Goal: Task Accomplishment & Management: Manage account settings

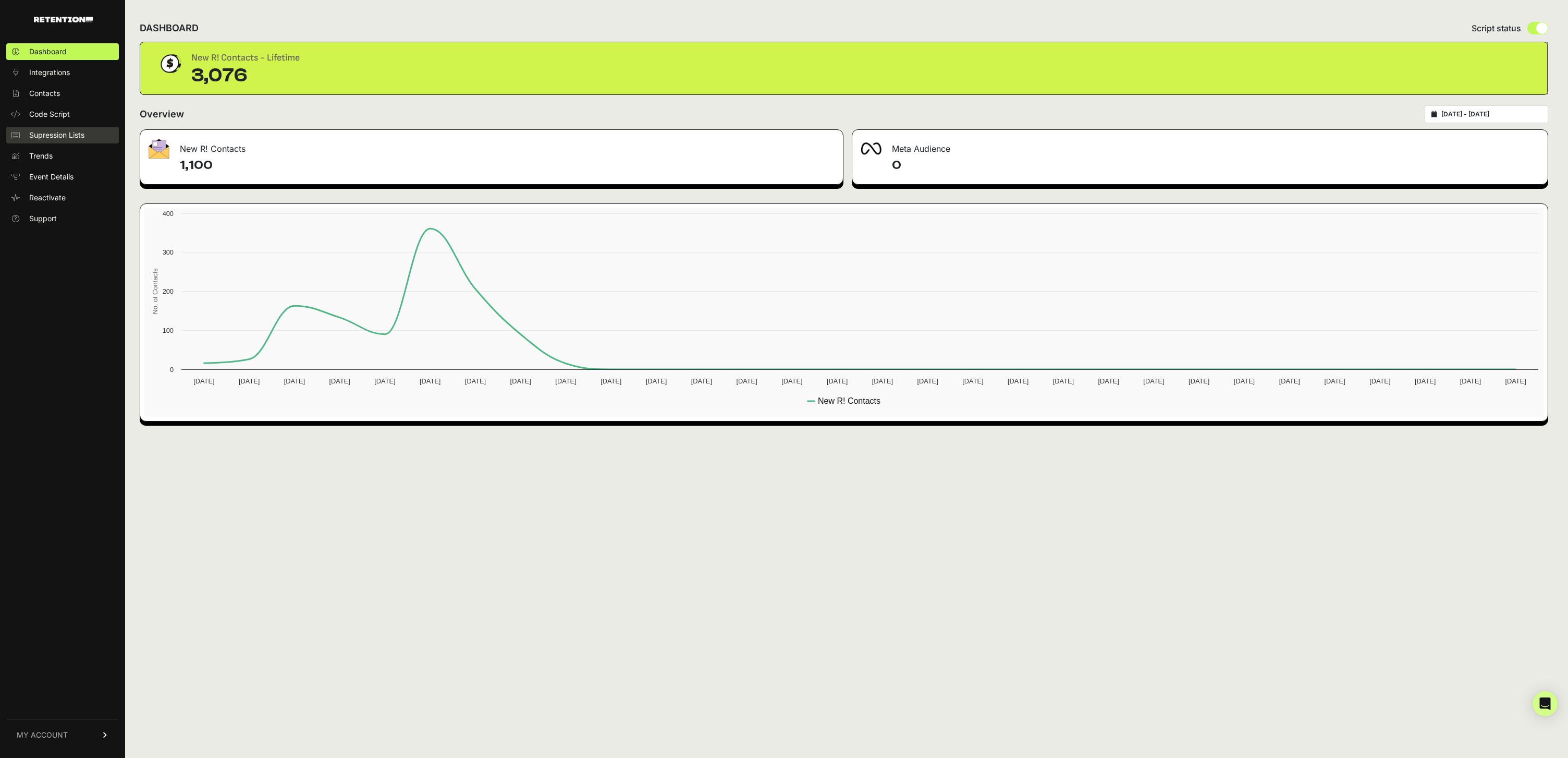
click at [45, 130] on span "Supression Lists" at bounding box center [57, 135] width 55 height 11
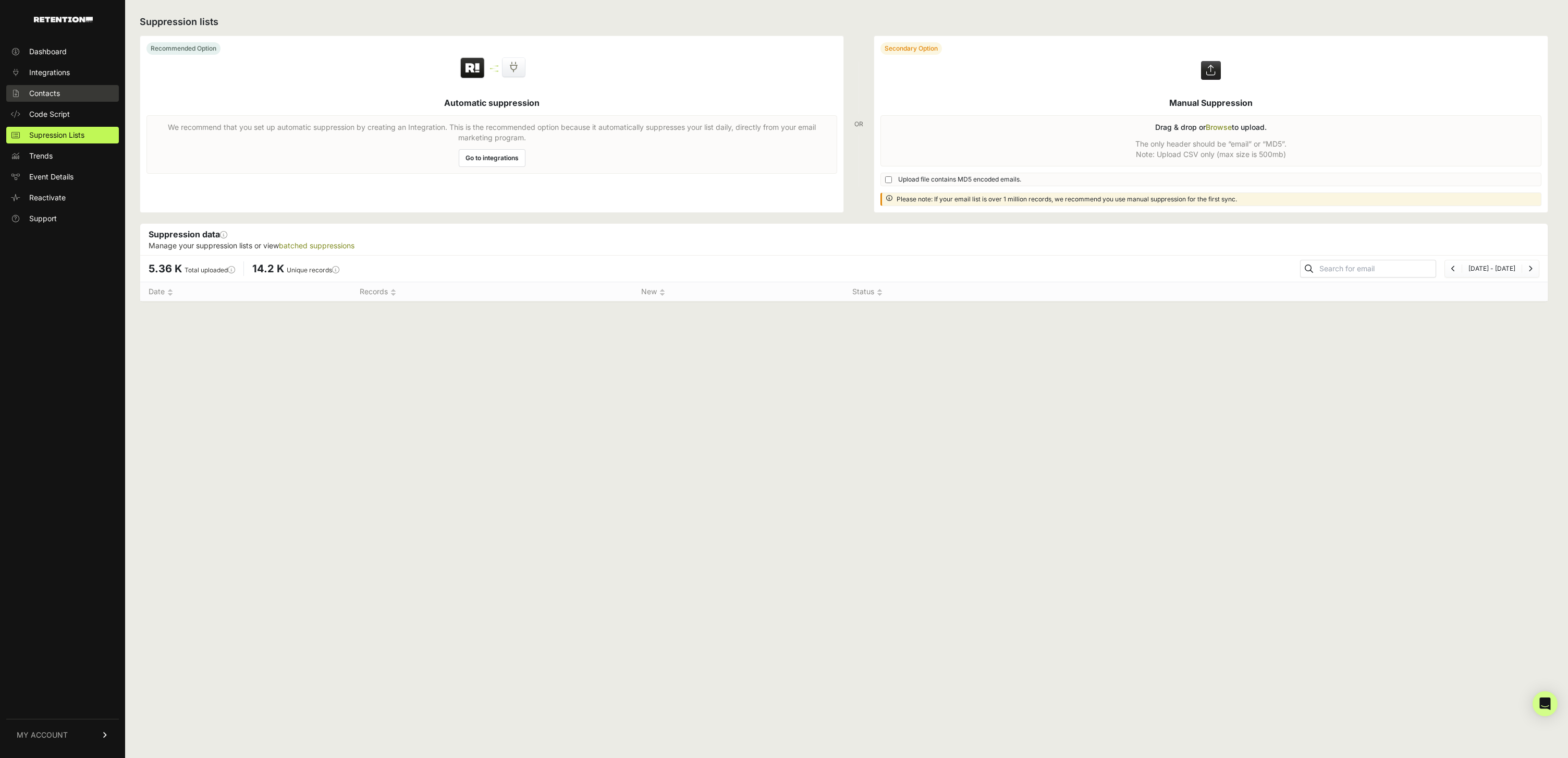
click at [54, 91] on span "Contacts" at bounding box center [44, 94] width 31 height 11
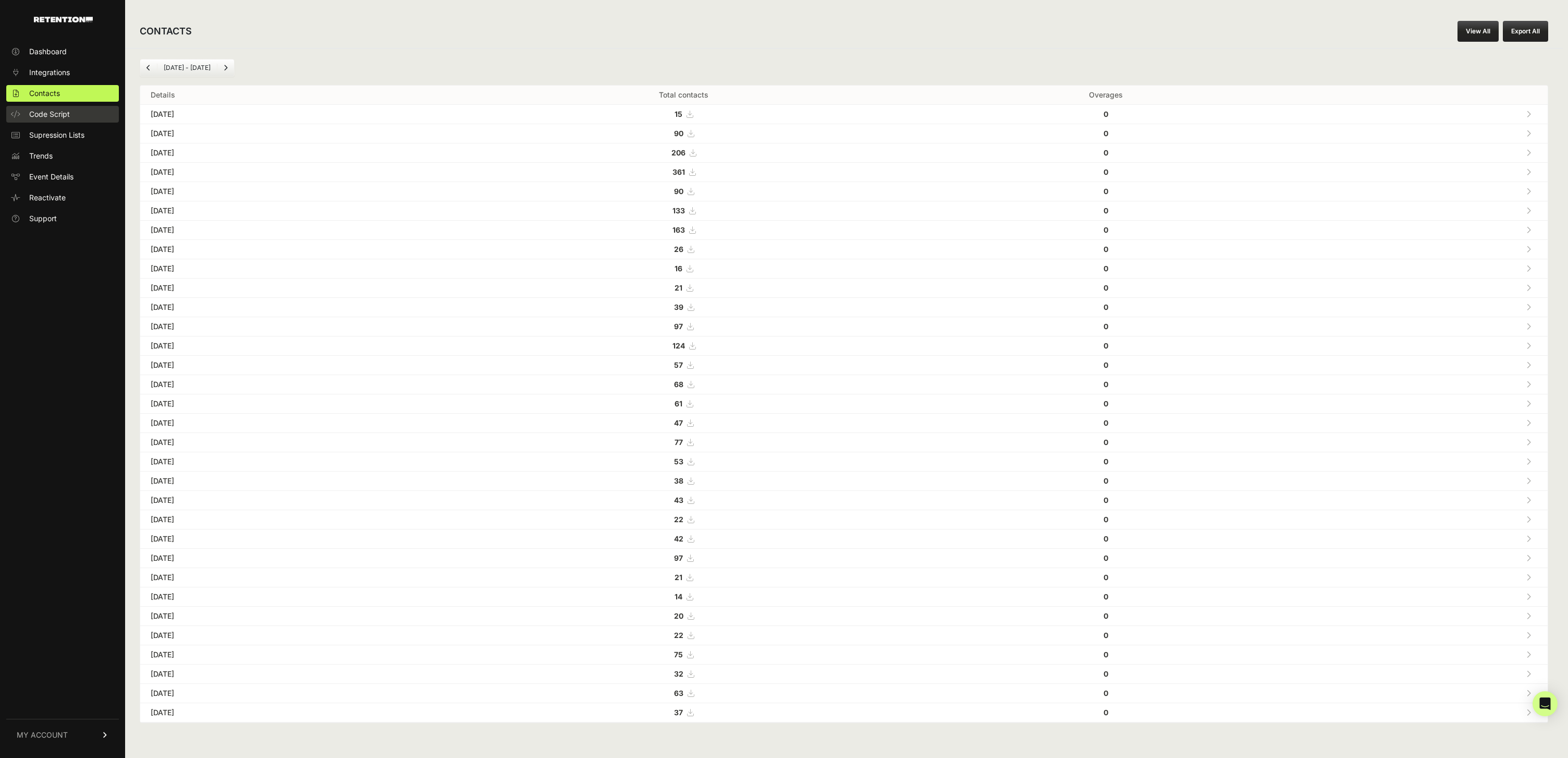
click at [51, 119] on span "Code Script" at bounding box center [49, 114] width 41 height 11
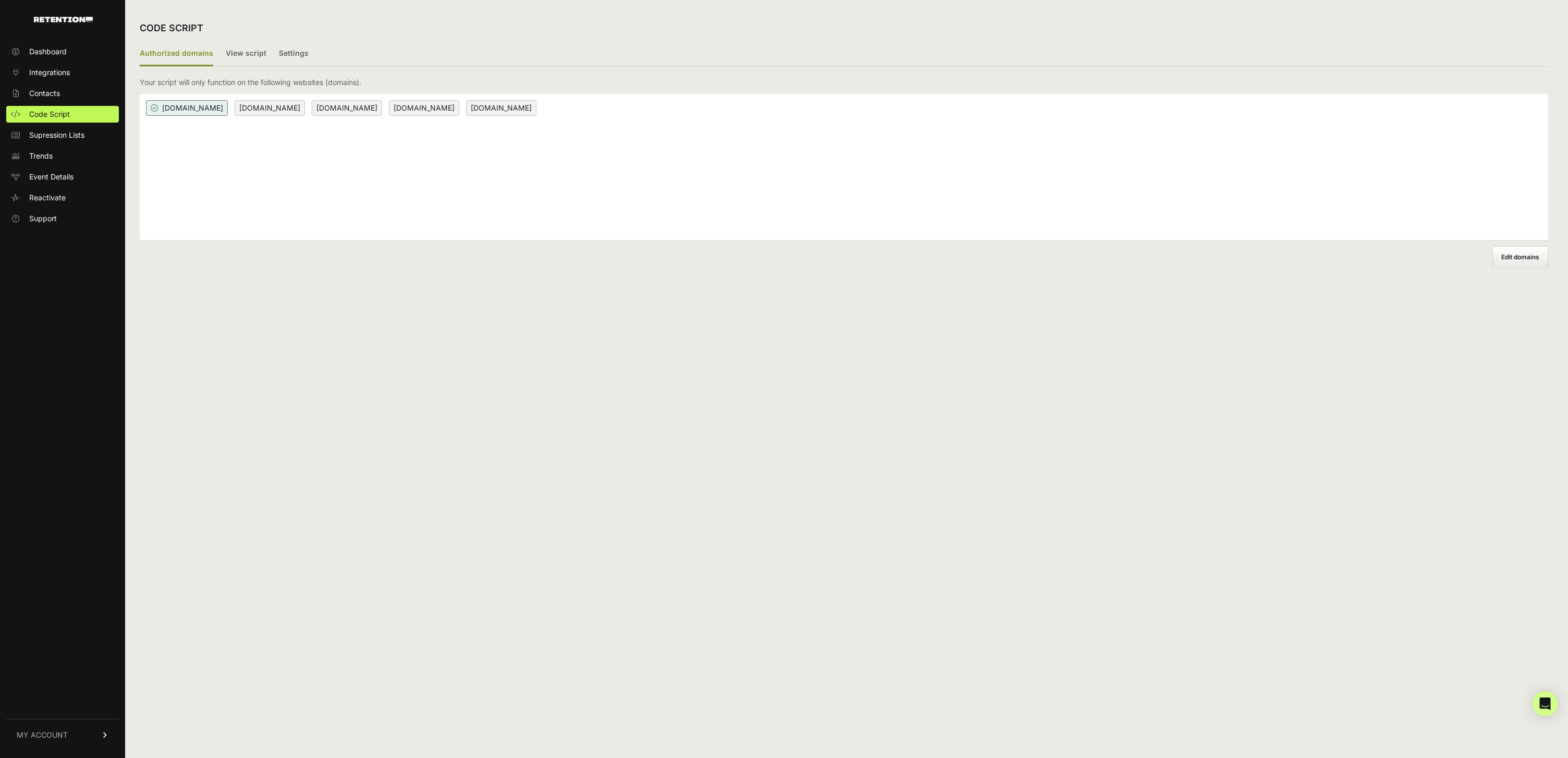
click at [1525, 254] on span "Edit domains" at bounding box center [1521, 257] width 38 height 8
click at [0, 0] on input "Add domain" at bounding box center [0, 0] width 0 height 0
click at [273, 179] on div "banyanhill.com × pro.greyswanfraternity.com × www.banyanhill.com × greyswanfrat…" at bounding box center [844, 167] width 1409 height 146
type input "[DOMAIN_NAME]"
paste input "[DOMAIN_NAME]"
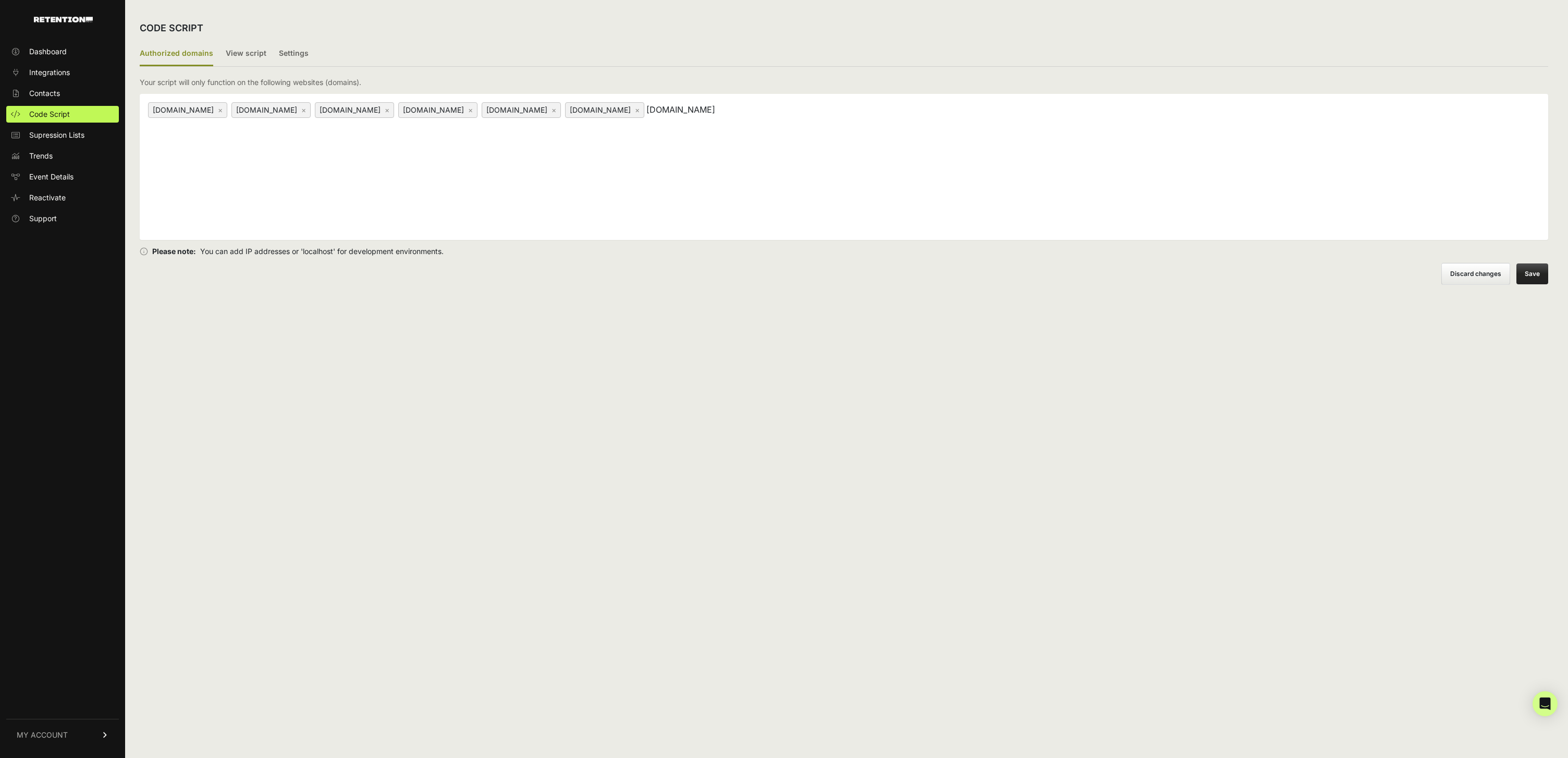
scroll to position [0, 23]
type input "[DOMAIN_NAME]"
click at [918, 299] on div "CODE SCRIPT Authorized domains View script Settings 2/3 Install script View, in…" at bounding box center [844, 379] width 1438 height 758
click at [866, 145] on div "banyanhill.com × pro.greyswanfraternity.com × www.banyanhill.com × greyswanfrat…" at bounding box center [844, 167] width 1409 height 146
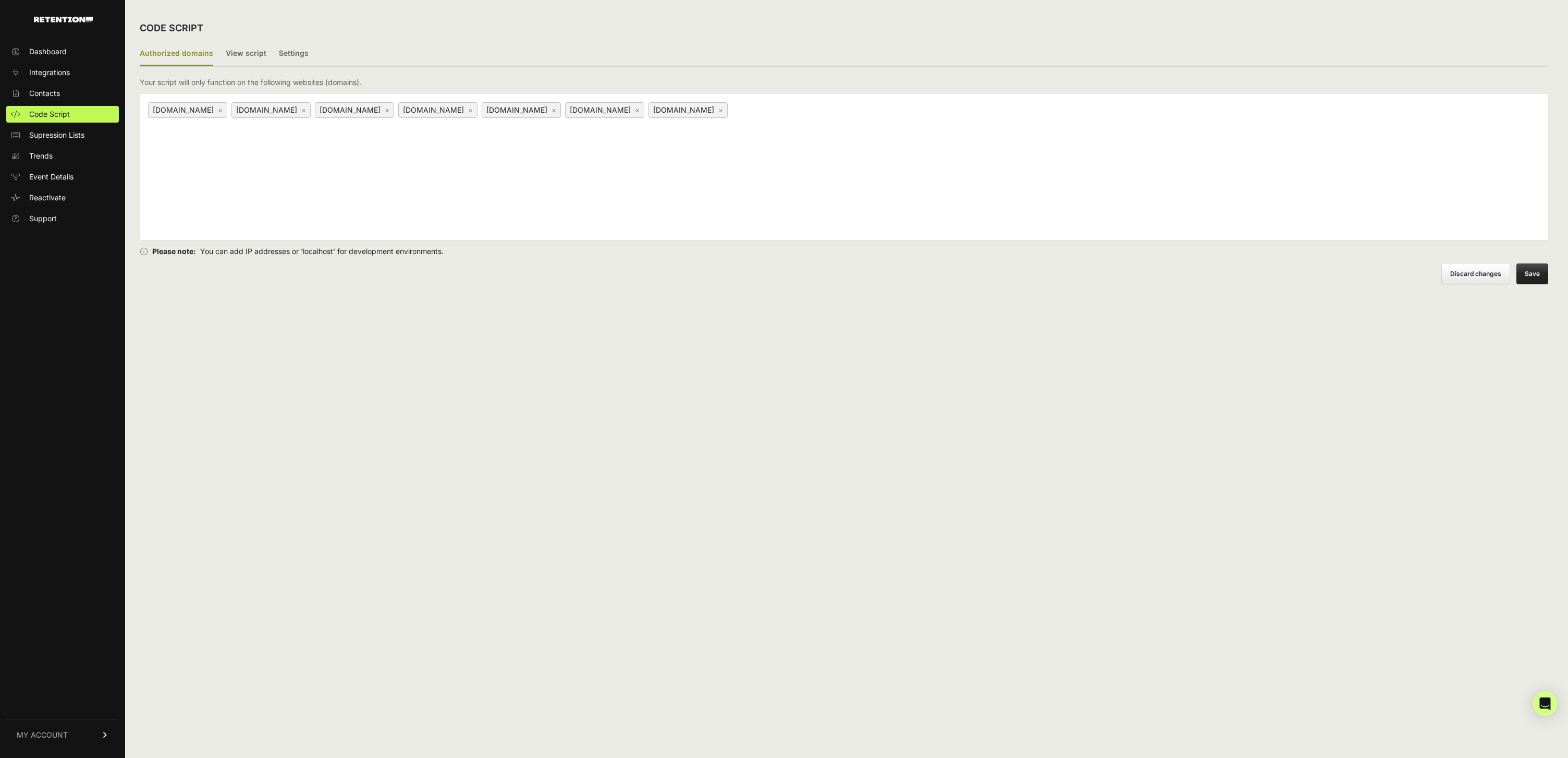
paste input "[DOMAIN_NAME]"
type input "[DOMAIN_NAME]"
click at [1046, 291] on div "CODE SCRIPT Authorized domains View script Settings 2/3 Install script View, in…" at bounding box center [844, 379] width 1438 height 758
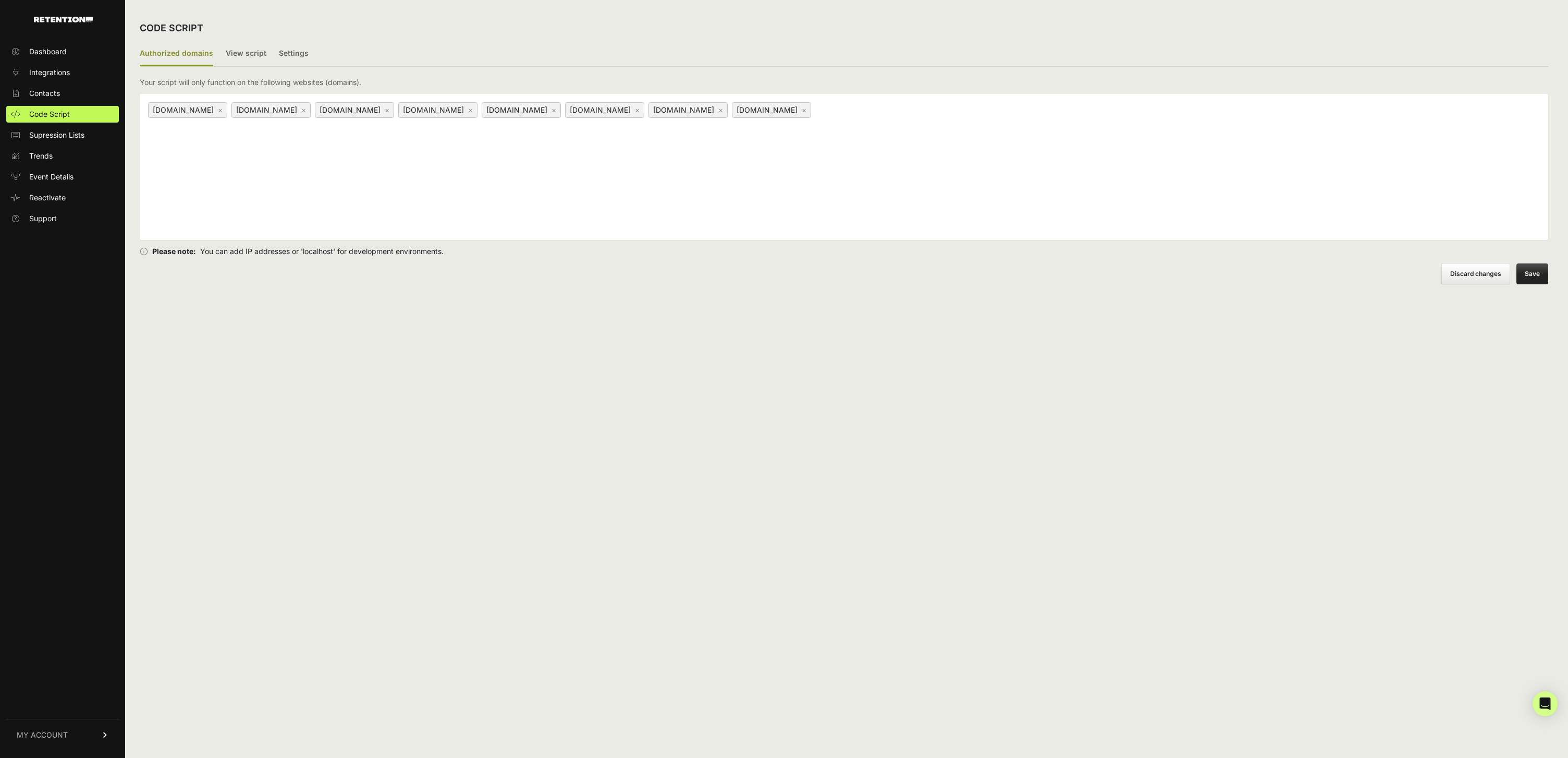
paste input "[DOMAIN_NAME]"
type input "[DOMAIN_NAME]"
click at [941, 281] on div "Edit domains Discard changes Save" at bounding box center [844, 274] width 1409 height 22
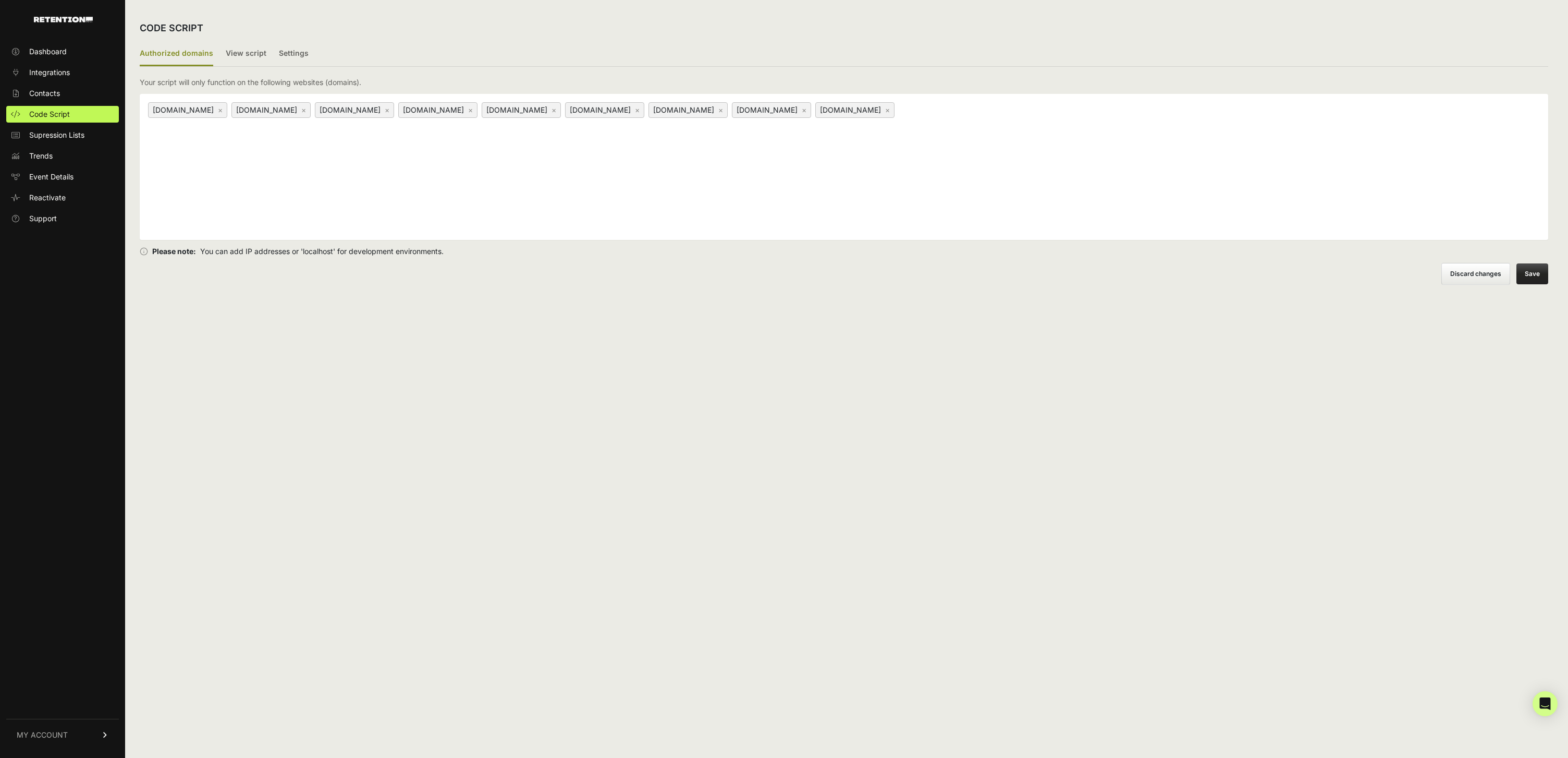
paste input "[DOMAIN_NAME]"
type input "[DOMAIN_NAME]"
click at [821, 282] on div "Edit domains Discard changes Save" at bounding box center [844, 274] width 1409 height 22
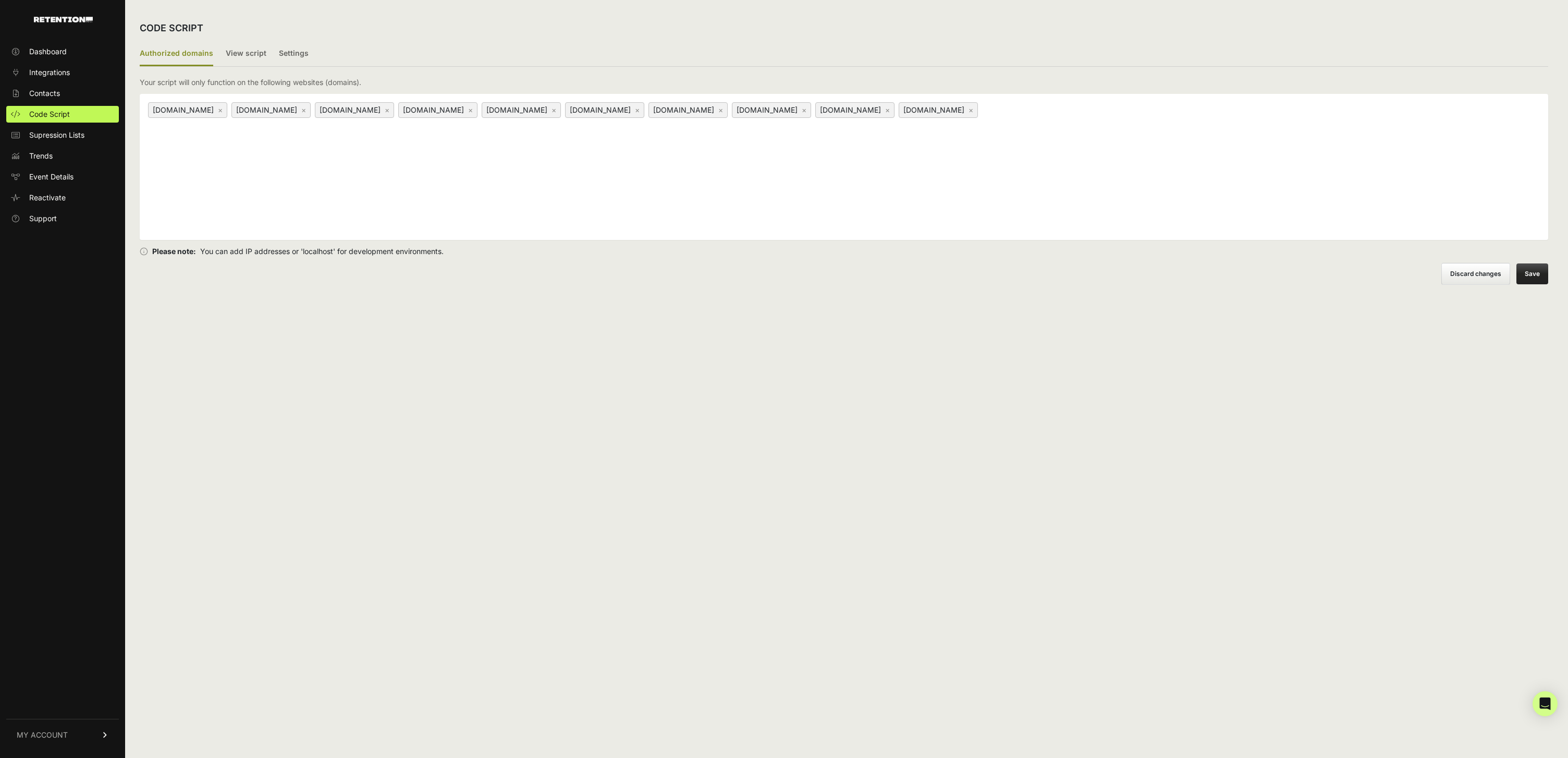
click at [1540, 271] on button "Save" at bounding box center [1532, 274] width 32 height 21
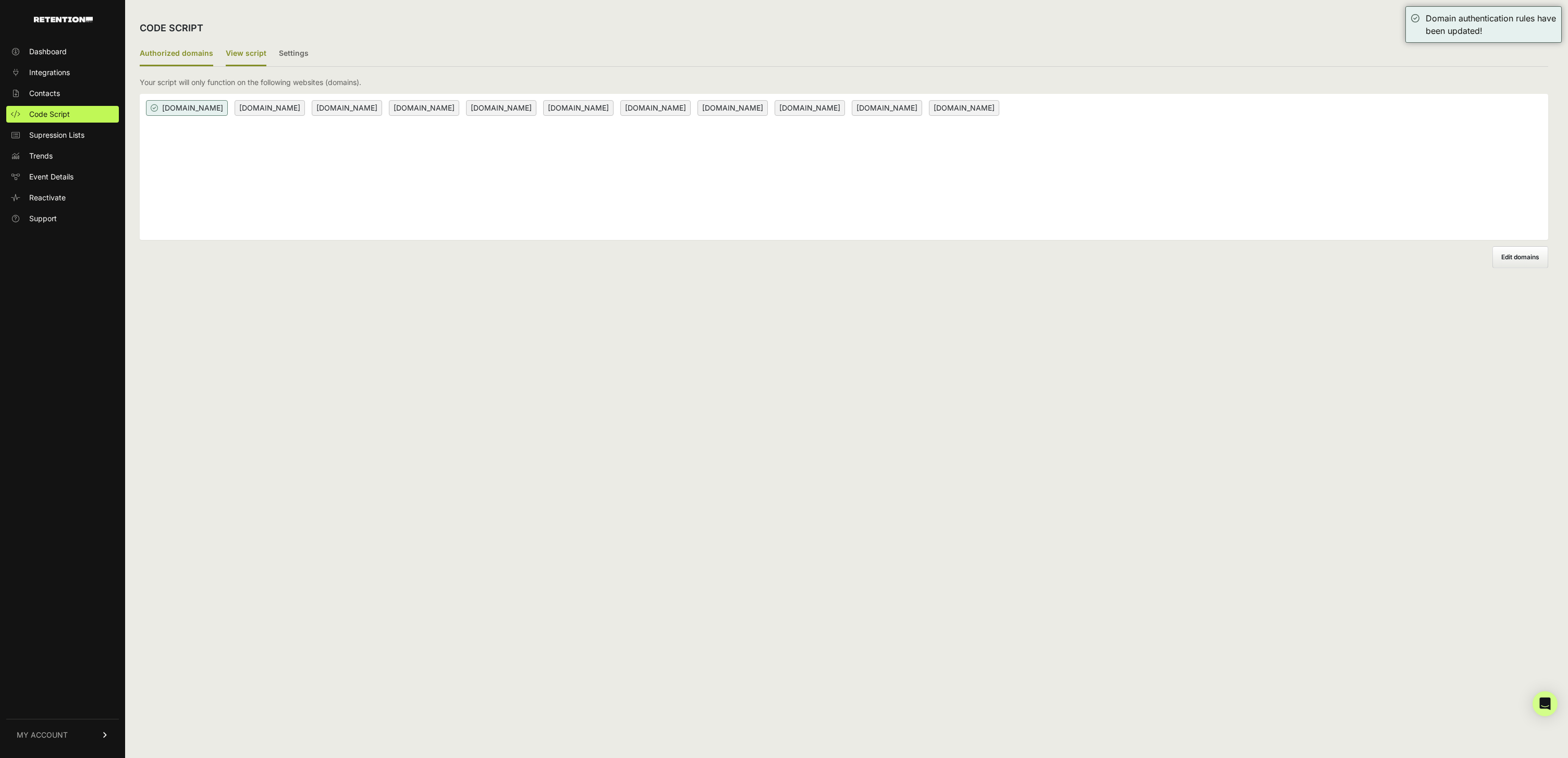
click at [242, 54] on label "View script" at bounding box center [246, 53] width 41 height 24
click at [0, 0] on input "View script" at bounding box center [0, 0] width 0 height 0
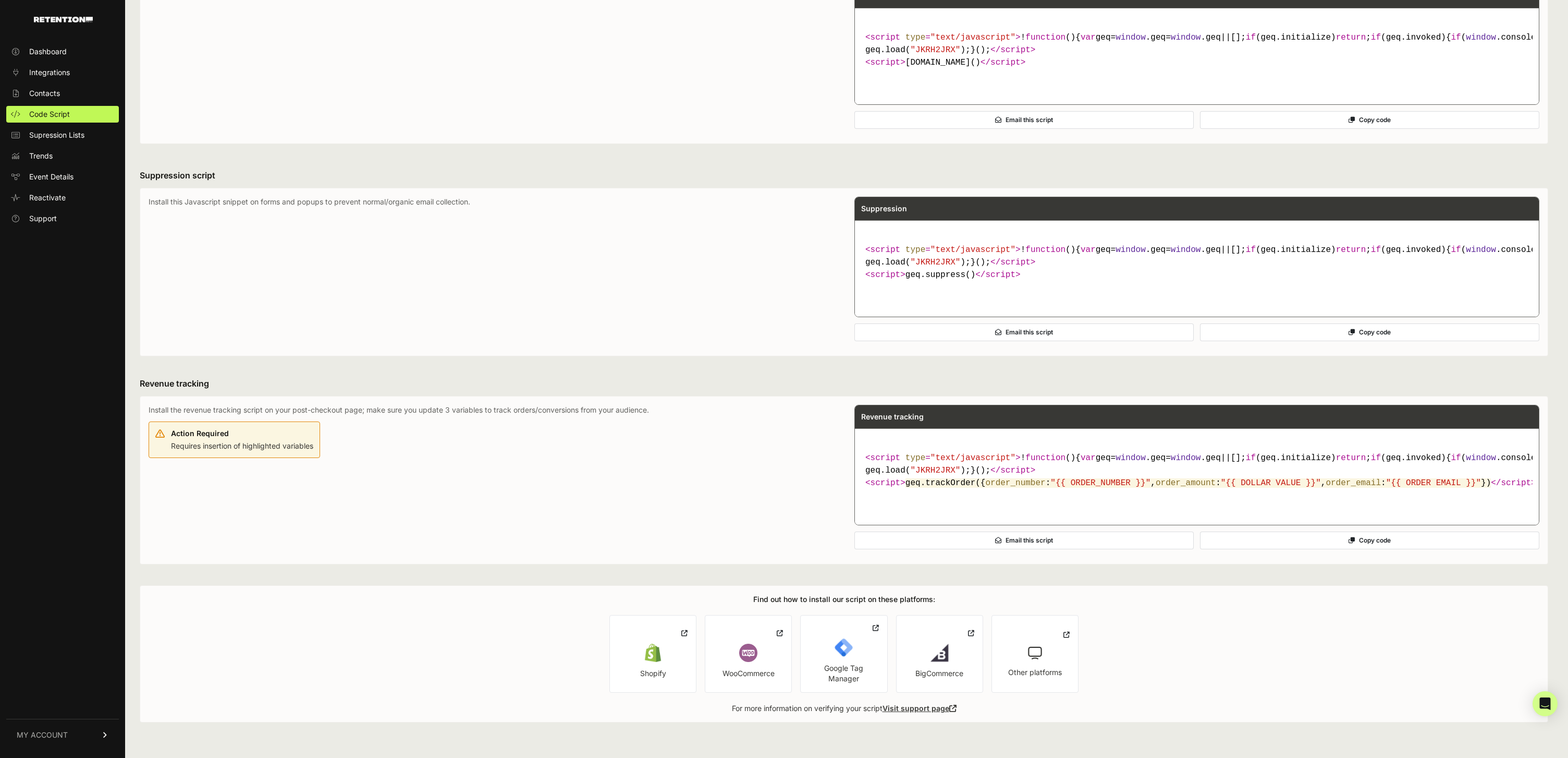
scroll to position [114, 0]
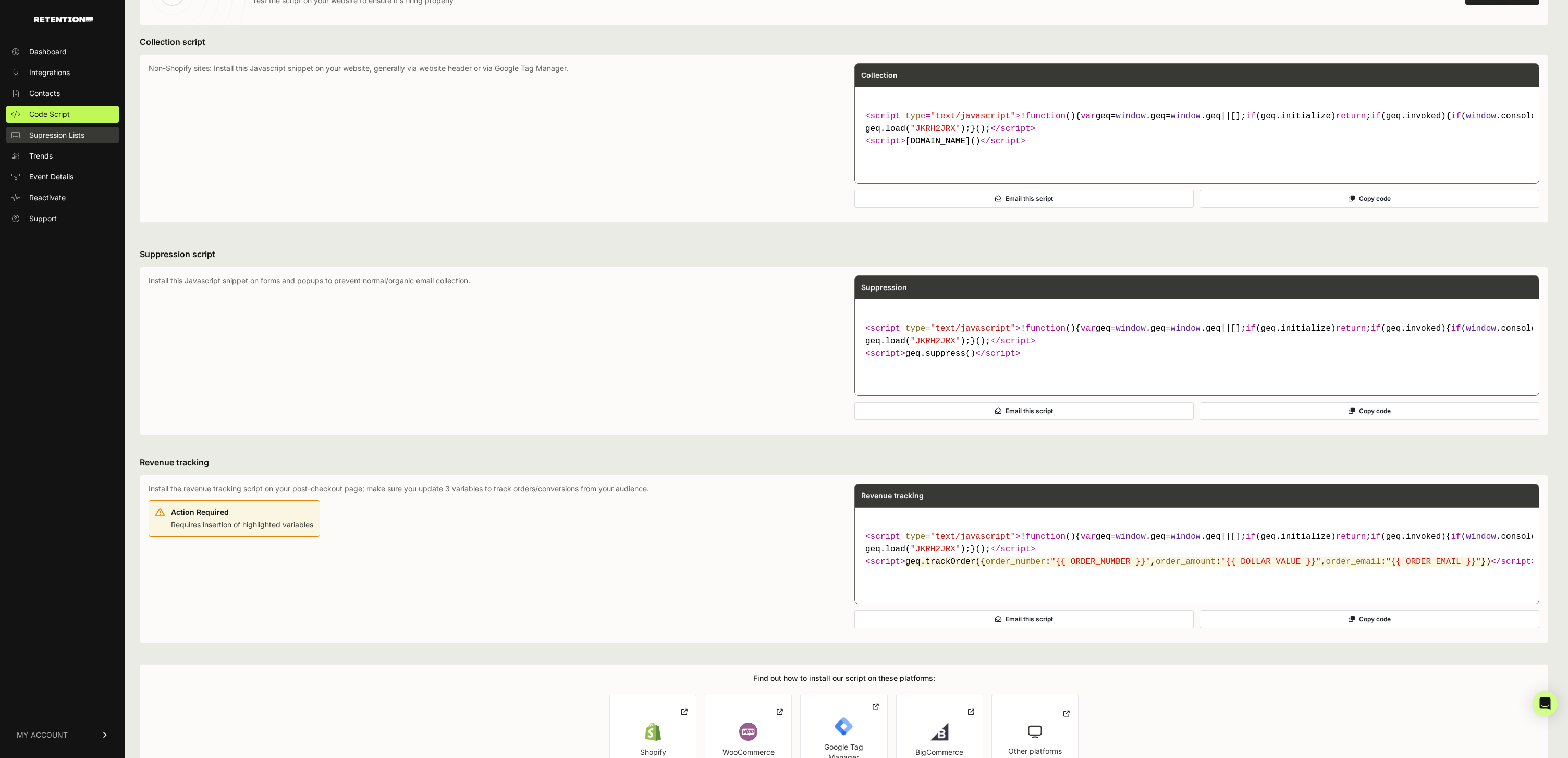
click at [62, 136] on span "Supression Lists" at bounding box center [57, 135] width 55 height 11
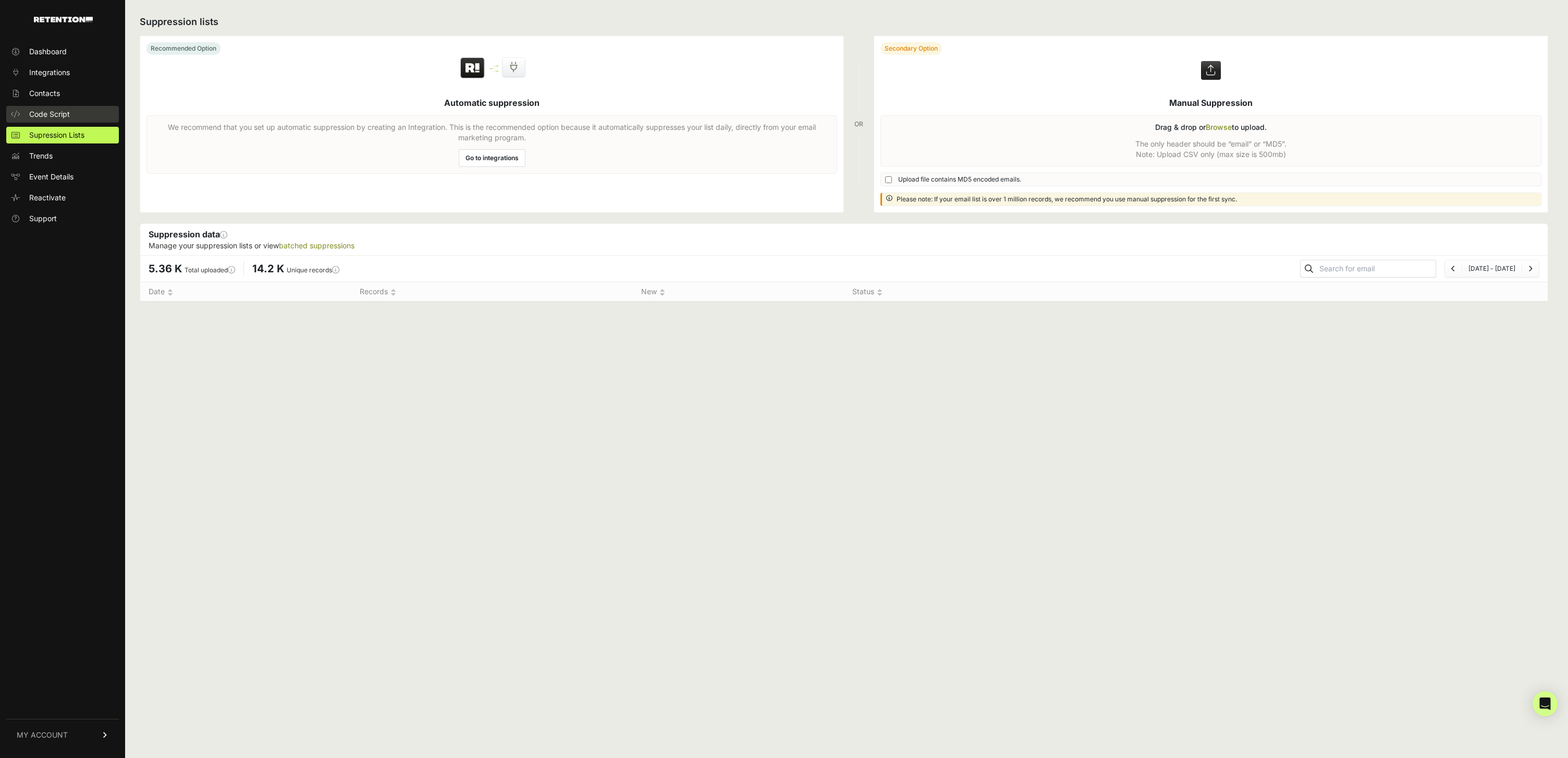
click at [51, 111] on span "Code Script" at bounding box center [49, 114] width 41 height 11
